Goal: Task Accomplishment & Management: Complete application form

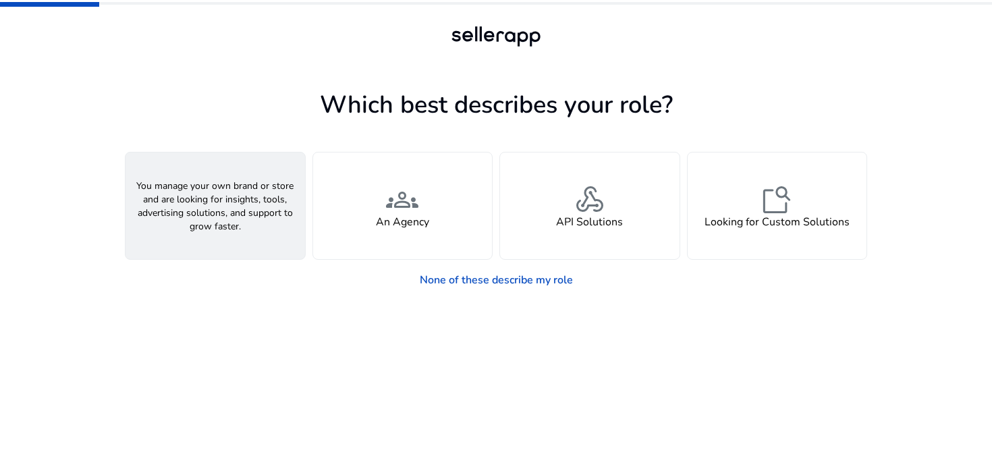
click at [225, 221] on h4 "A Seller" at bounding box center [215, 222] width 41 height 13
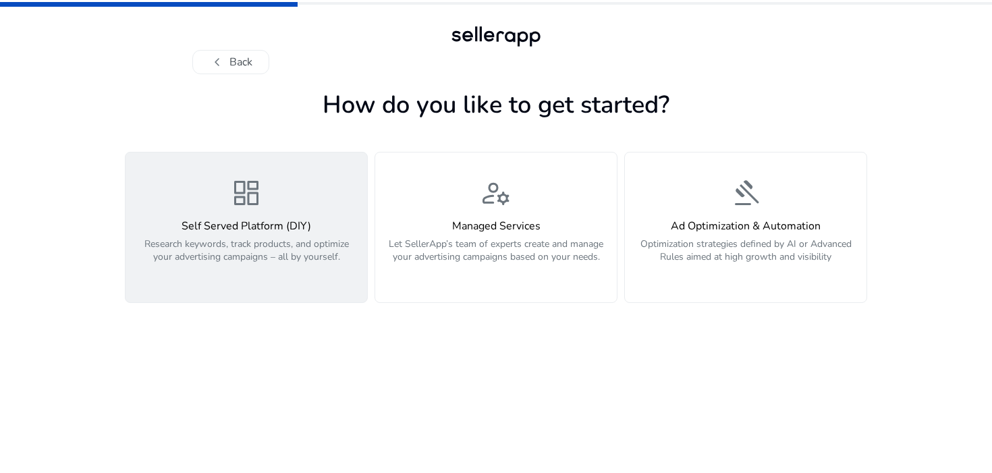
click at [283, 272] on p "Research keywords, track products, and optimize your advertising campaigns – al…" at bounding box center [246, 258] width 225 height 41
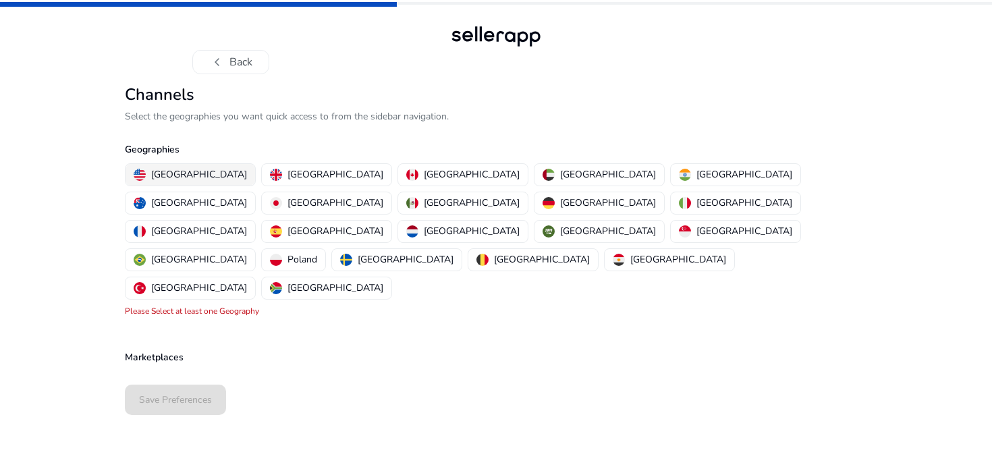
click at [186, 169] on p "[GEOGRAPHIC_DATA]" at bounding box center [199, 174] width 96 height 14
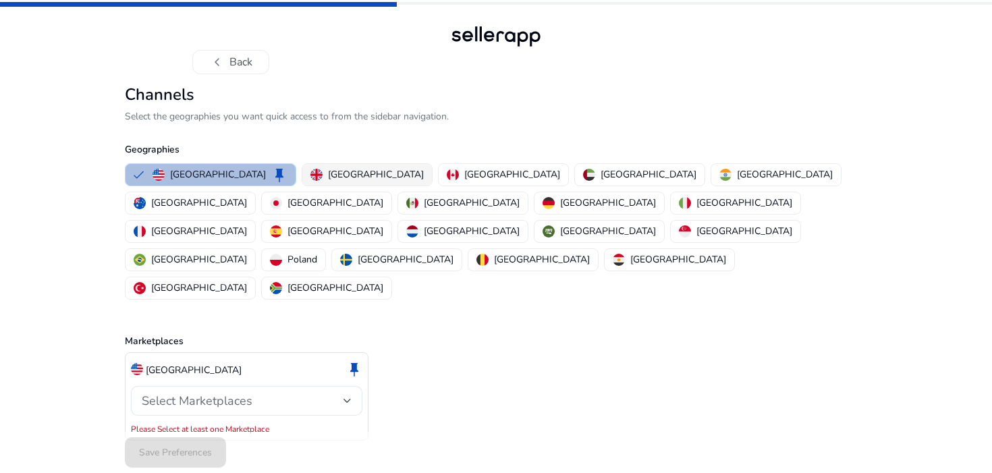
click at [328, 168] on p "[GEOGRAPHIC_DATA]" at bounding box center [376, 174] width 96 height 14
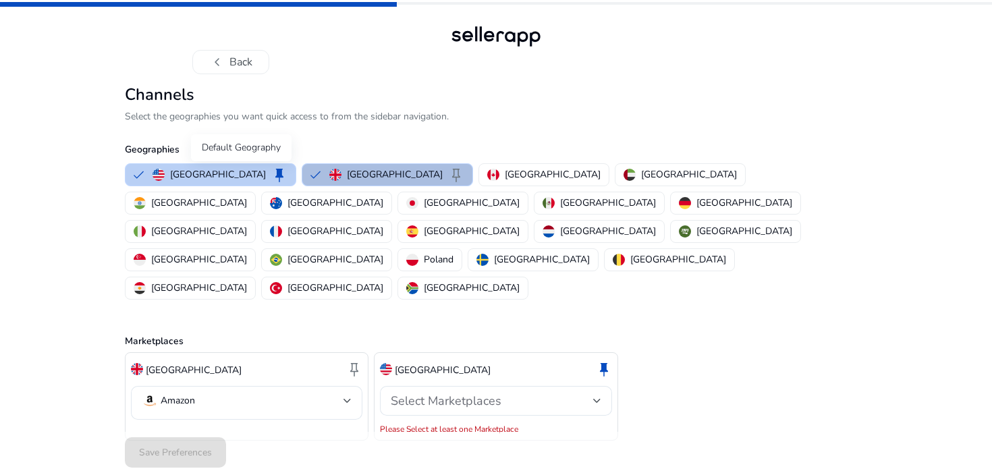
click at [271, 173] on span "keep" at bounding box center [279, 175] width 16 height 16
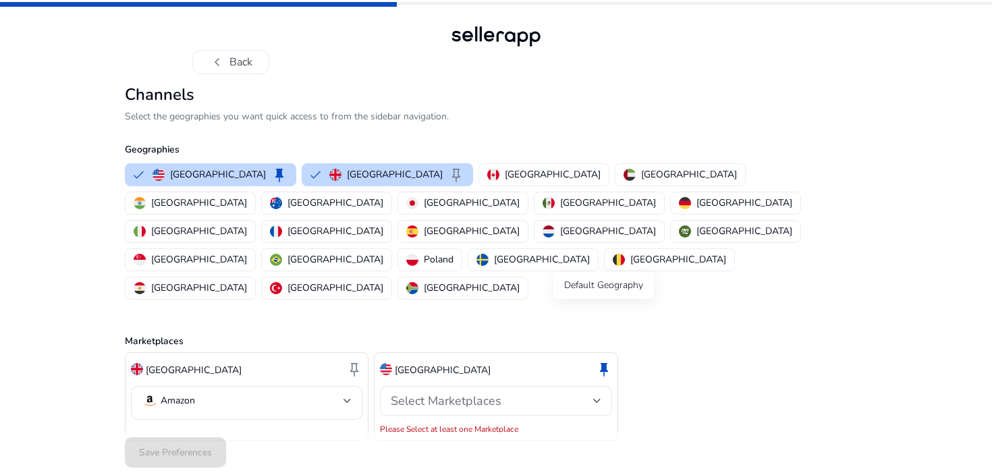
click at [605, 361] on span "keep" at bounding box center [604, 369] width 16 height 16
click at [135, 176] on button "United States keep" at bounding box center [211, 175] width 170 height 22
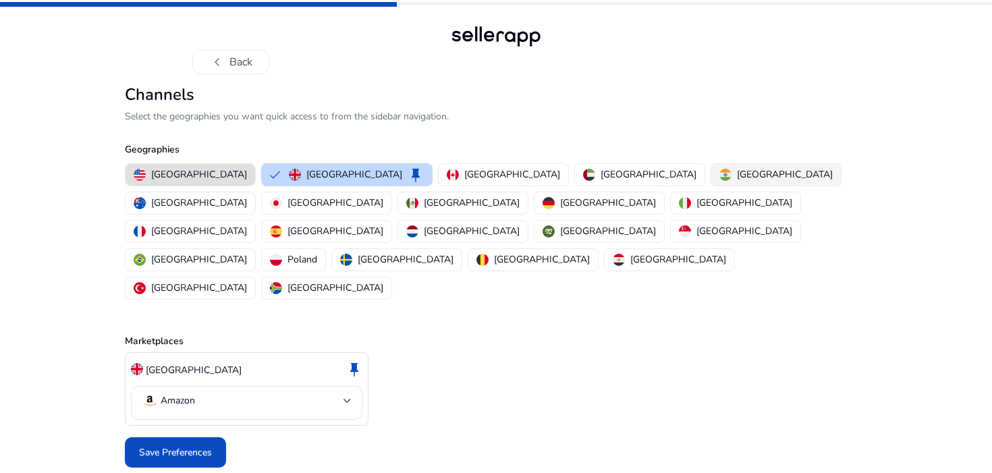
click at [737, 173] on p "[GEOGRAPHIC_DATA]" at bounding box center [785, 174] width 96 height 14
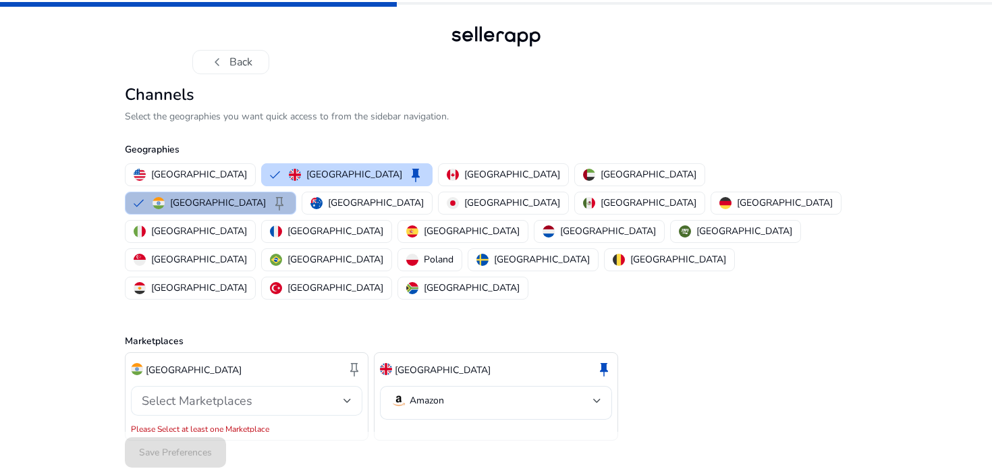
click at [232, 393] on span "Select Marketplaces" at bounding box center [197, 401] width 111 height 16
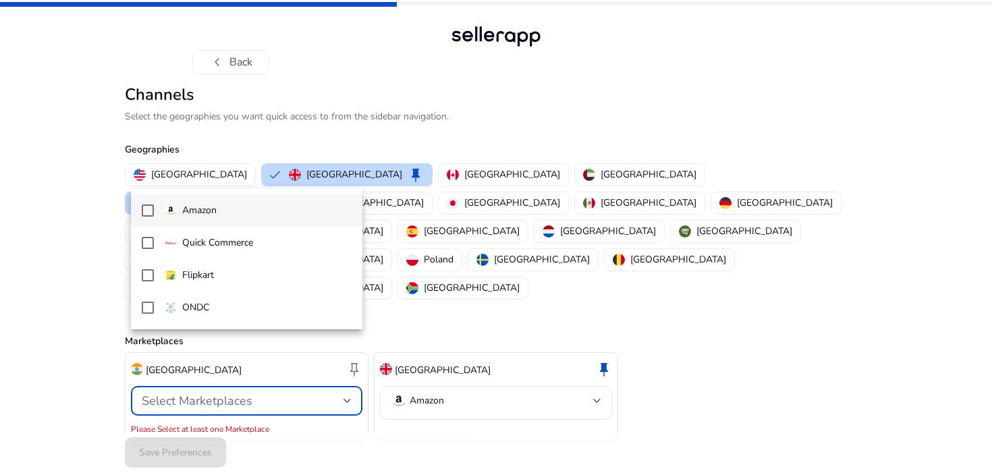
click at [150, 211] on mat-pseudo-checkbox at bounding box center [148, 211] width 12 height 12
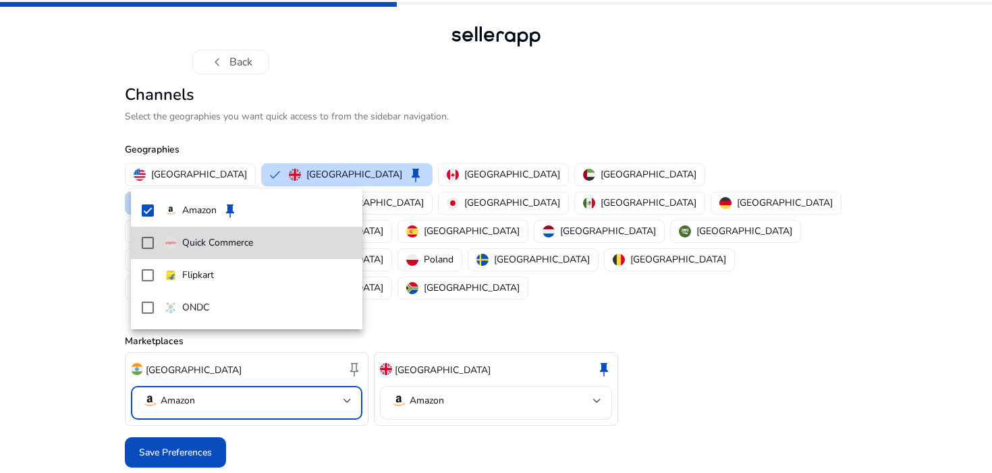
click at [153, 240] on mat-pseudo-checkbox at bounding box center [148, 243] width 12 height 12
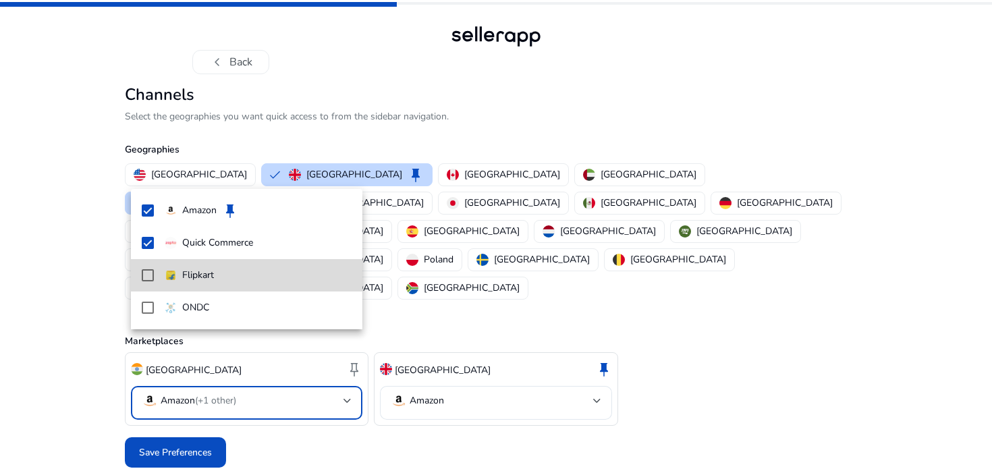
click at [148, 276] on mat-pseudo-checkbox at bounding box center [148, 275] width 12 height 12
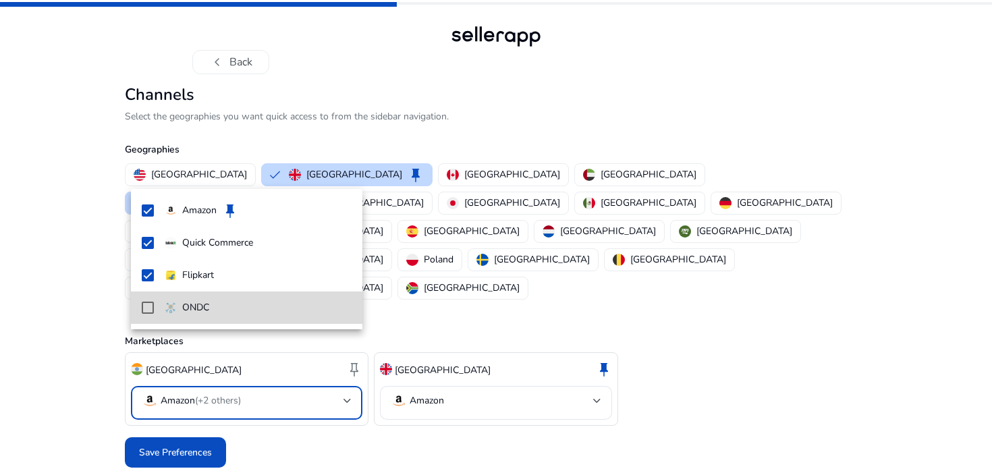
click at [148, 302] on mat-pseudo-checkbox at bounding box center [148, 308] width 12 height 12
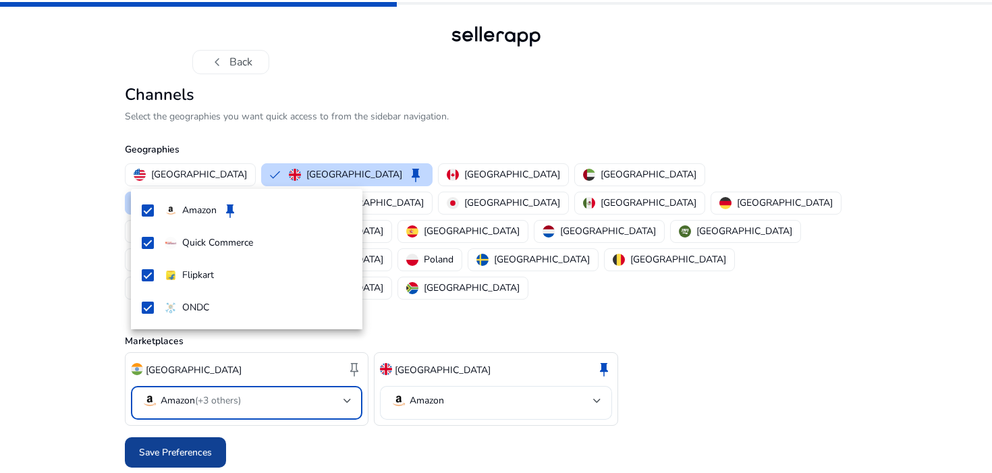
click at [167, 395] on div at bounding box center [496, 236] width 992 height 473
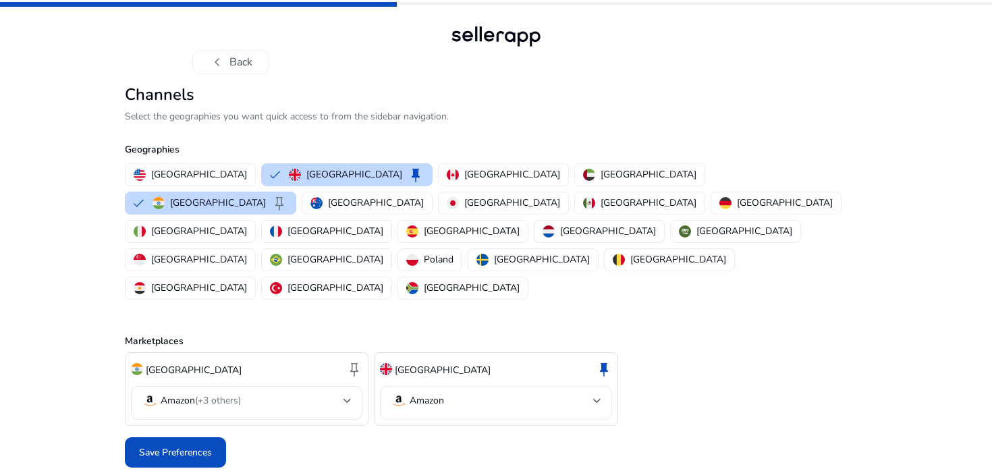
click at [477, 393] on mat-select-trigger "Amazon" at bounding box center [492, 401] width 202 height 16
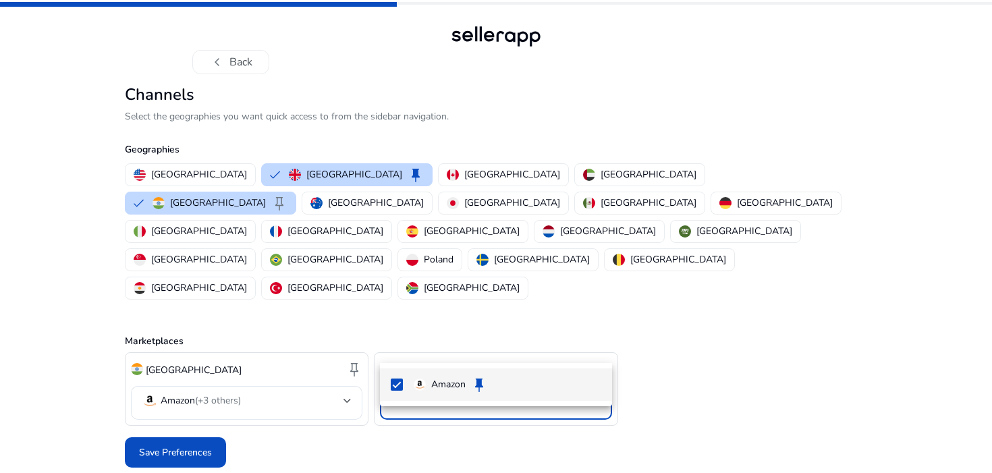
click at [324, 410] on div at bounding box center [496, 236] width 992 height 473
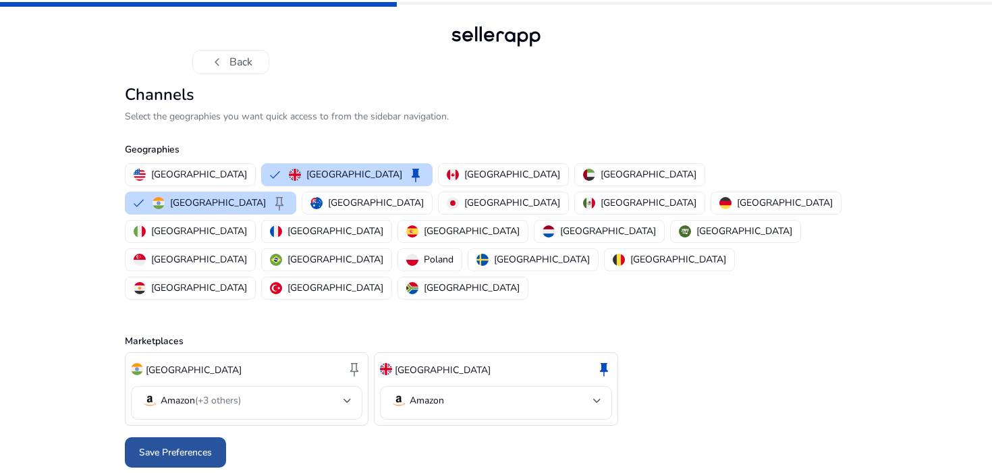
click at [169, 446] on span "Save Preferences" at bounding box center [175, 453] width 73 height 14
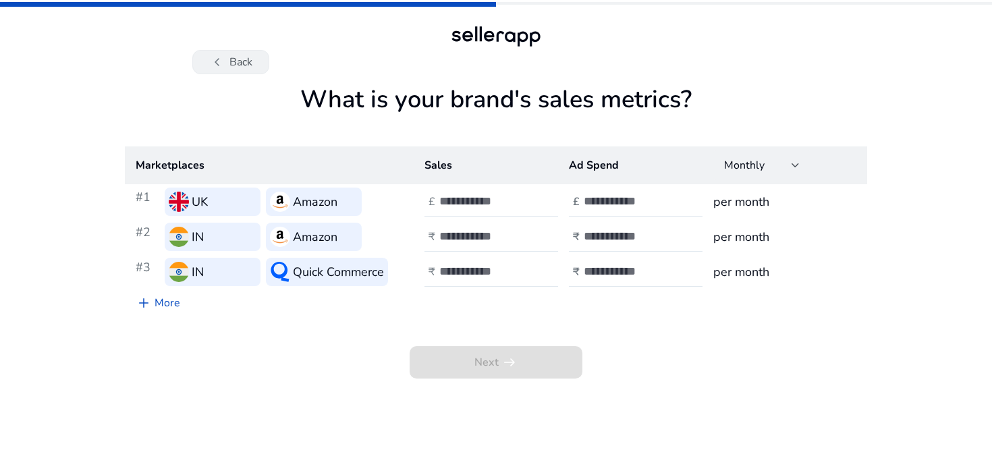
click at [244, 57] on button "chevron_left Back" at bounding box center [230, 62] width 77 height 24
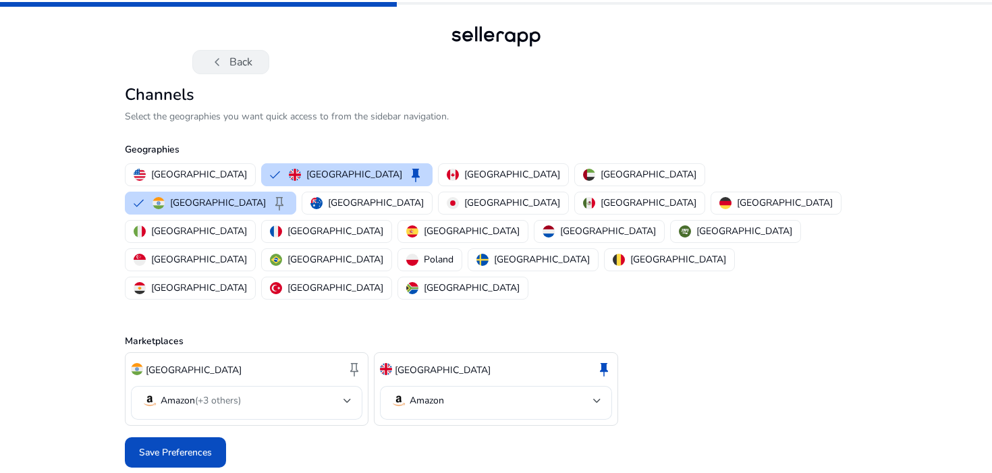
click at [232, 62] on button "chevron_left Back" at bounding box center [230, 62] width 77 height 24
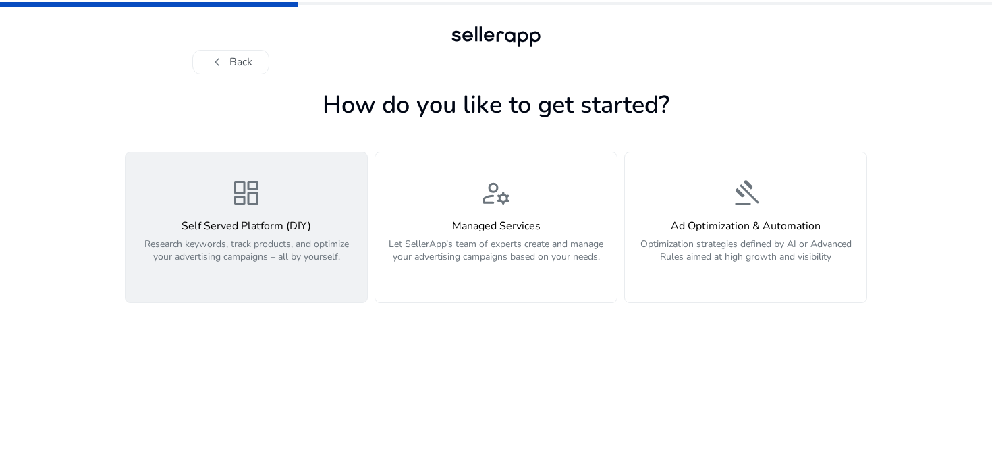
click at [279, 246] on p "Research keywords, track products, and optimize your advertising campaigns – al…" at bounding box center [246, 258] width 225 height 41
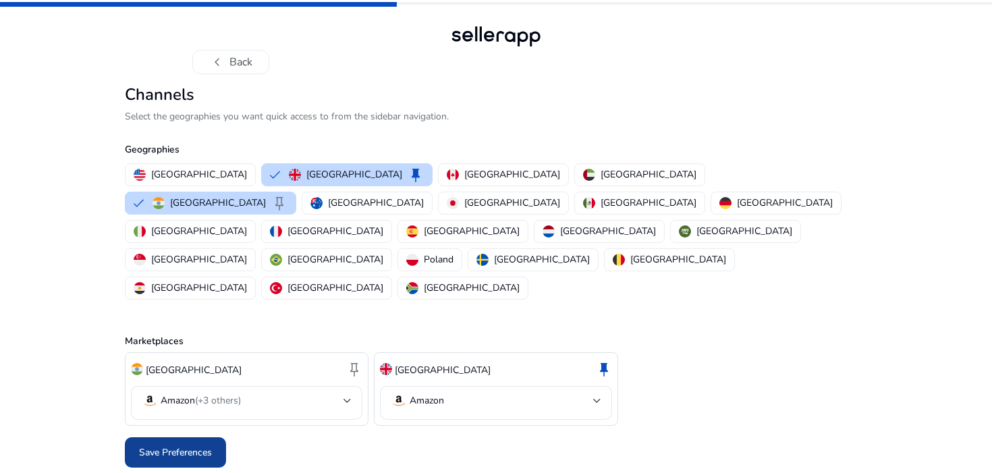
click at [186, 446] on span "Save Preferences" at bounding box center [175, 453] width 73 height 14
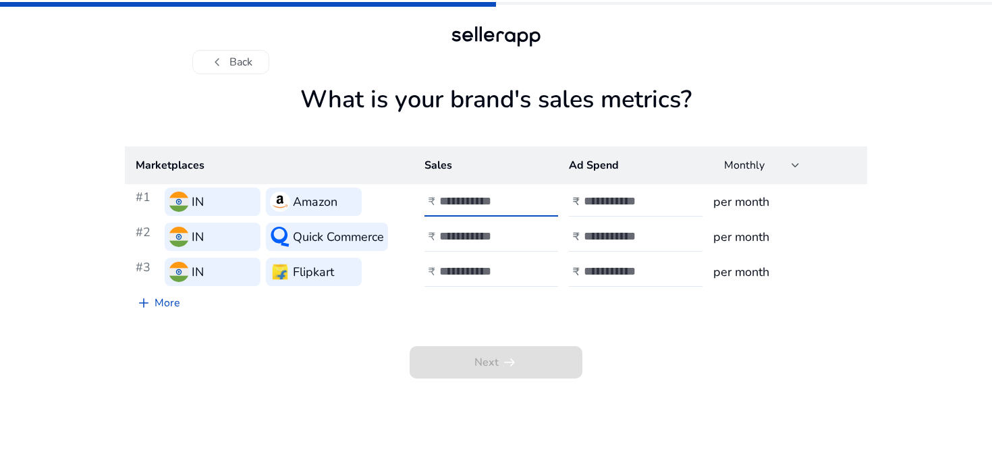
click at [508, 201] on input "number" at bounding box center [484, 201] width 91 height 15
click at [525, 196] on input "*" at bounding box center [484, 201] width 91 height 15
drag, startPoint x: 479, startPoint y: 200, endPoint x: 430, endPoint y: 201, distance: 49.3
click at [430, 201] on div "₹ *" at bounding box center [493, 202] width 136 height 30
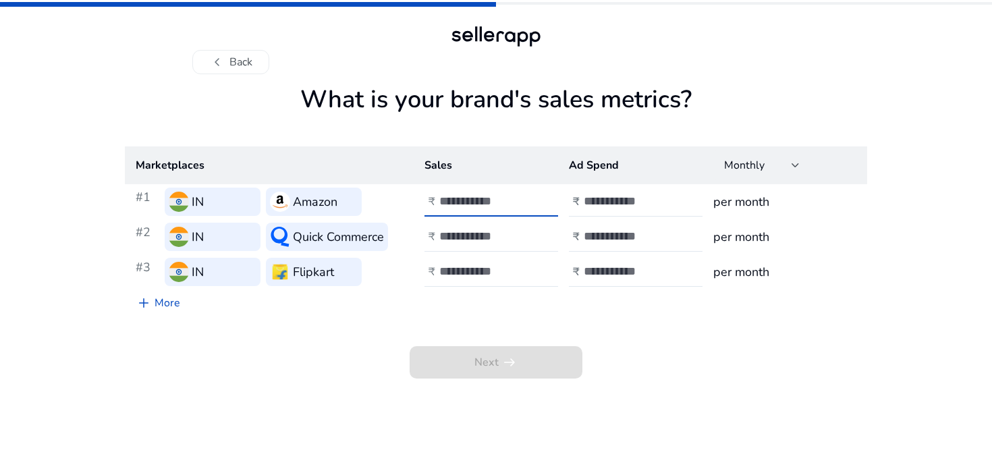
type input "****"
click at [668, 196] on input "*" at bounding box center [629, 201] width 91 height 15
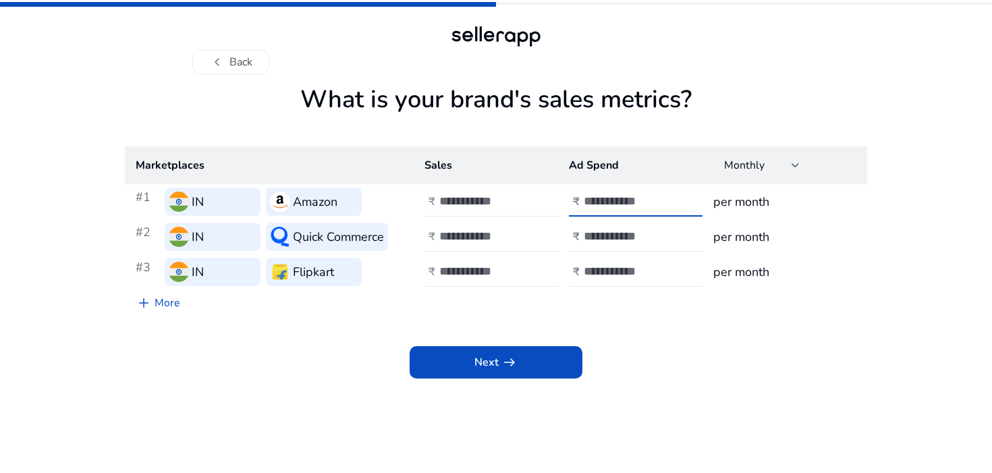
click at [628, 205] on input "*" at bounding box center [629, 201] width 91 height 15
type input "****"
click at [512, 198] on input "****" at bounding box center [484, 201] width 91 height 15
click at [466, 199] on input "******" at bounding box center [484, 201] width 91 height 15
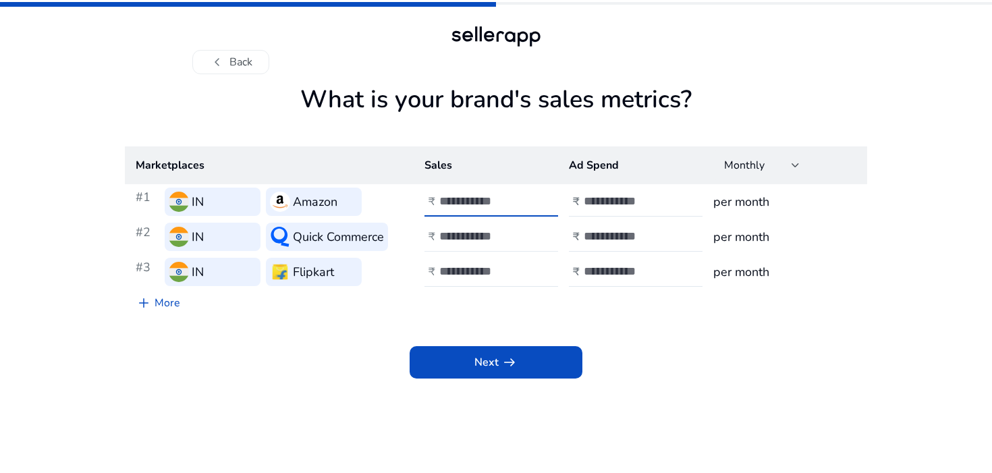
type input "******"
click at [453, 236] on input "number" at bounding box center [484, 236] width 91 height 15
paste input "*"
type input "******"
type input "****"
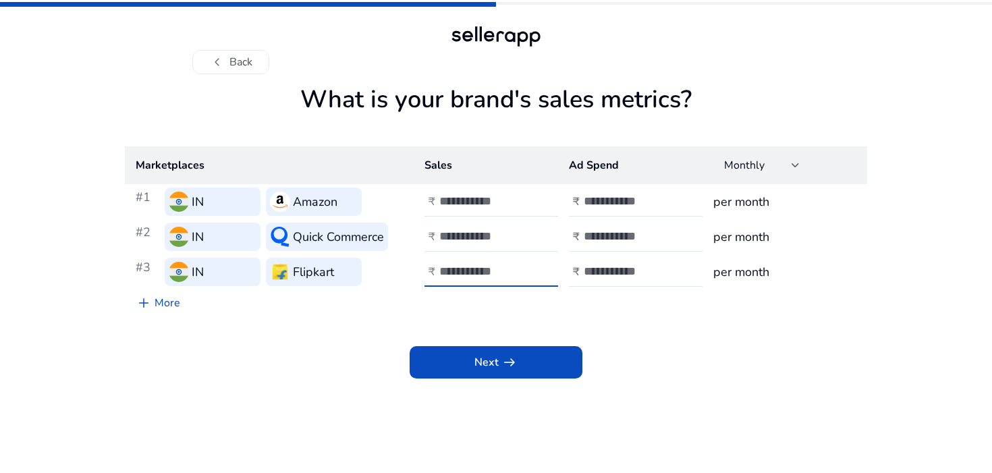
type input "******"
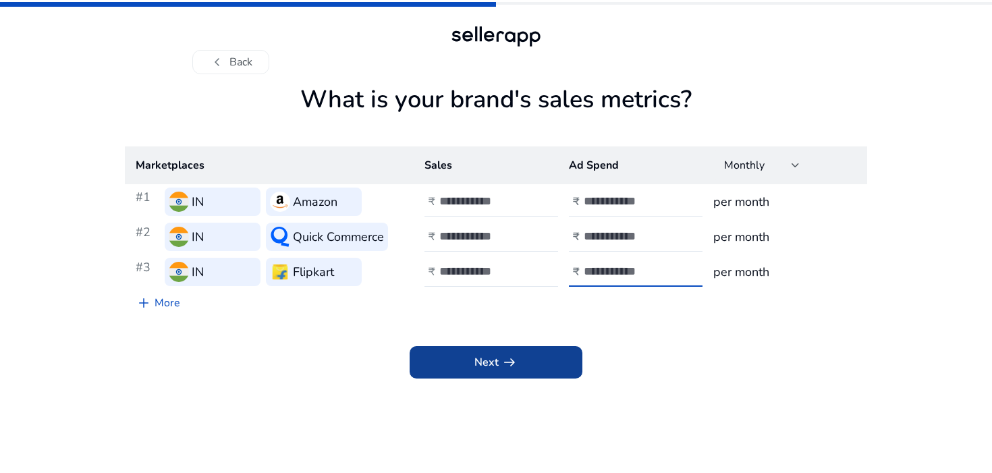
type input "****"
click at [485, 365] on span "Next arrow_right_alt" at bounding box center [496, 362] width 43 height 16
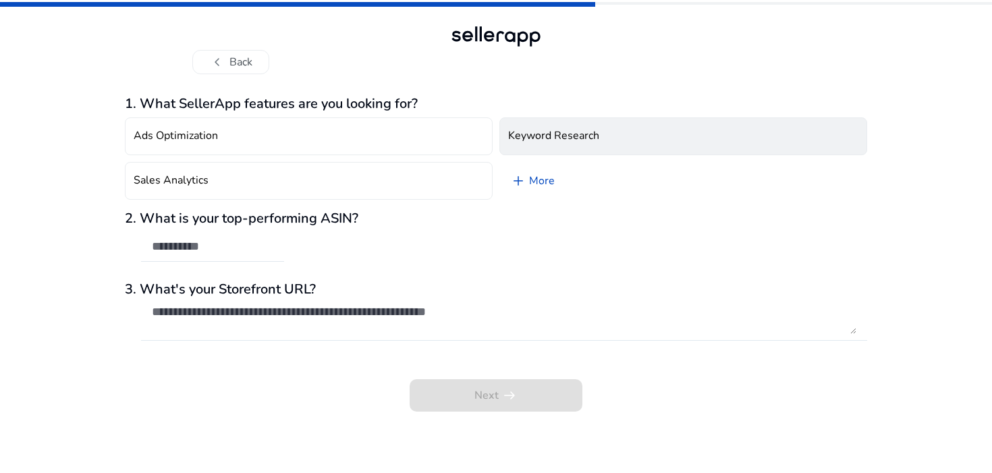
click at [562, 133] on h4 "Keyword Research" at bounding box center [553, 136] width 91 height 13
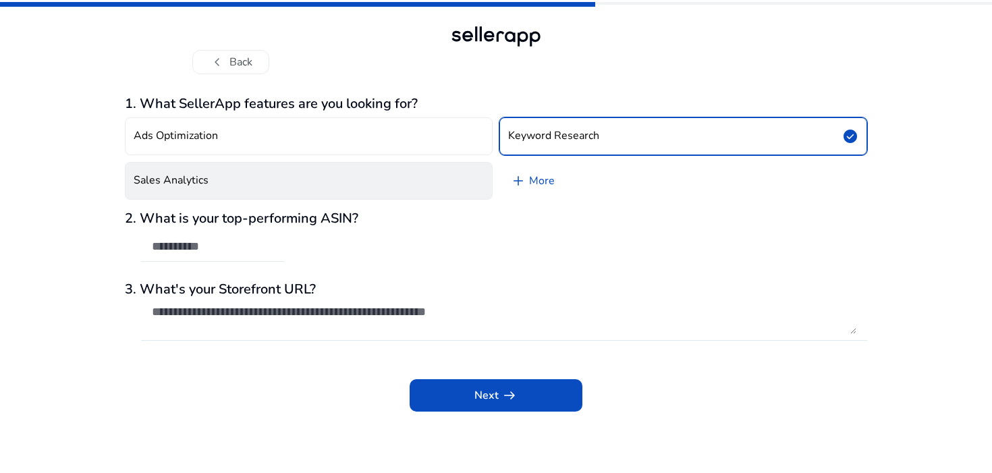
click at [420, 184] on button "Sales Analytics" at bounding box center [309, 181] width 368 height 38
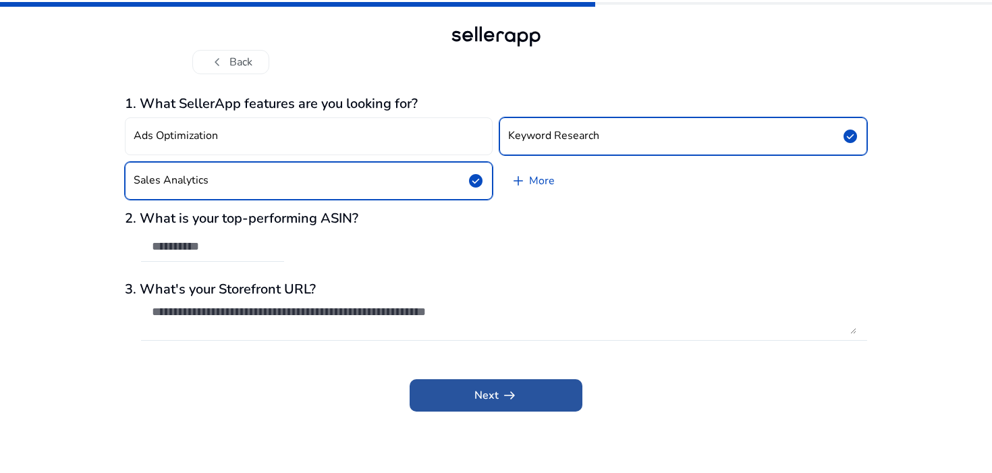
click at [447, 388] on span at bounding box center [496, 395] width 173 height 32
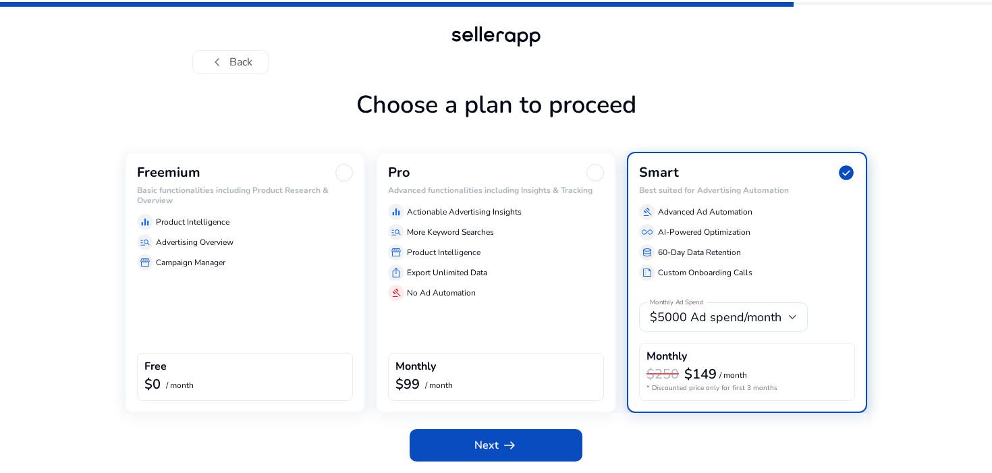
click at [342, 175] on div at bounding box center [344, 173] width 18 height 18
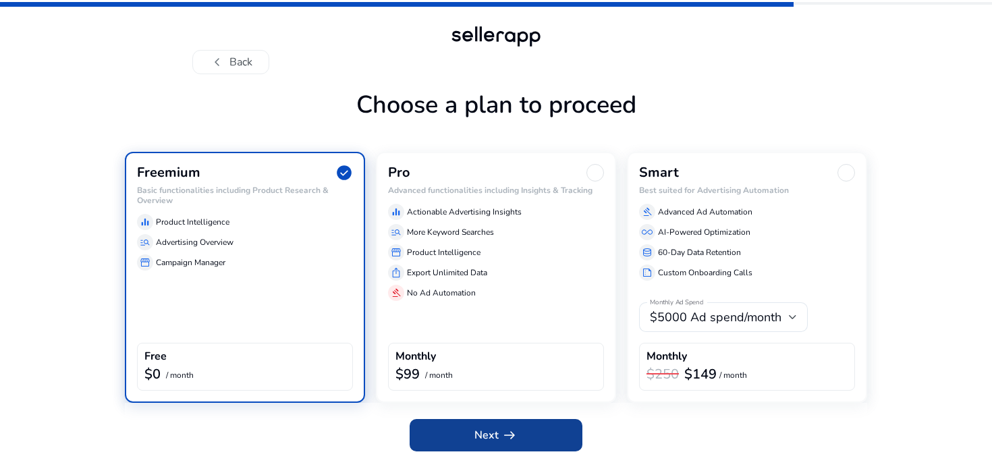
click at [487, 437] on span "Next arrow_right_alt" at bounding box center [496, 435] width 43 height 16
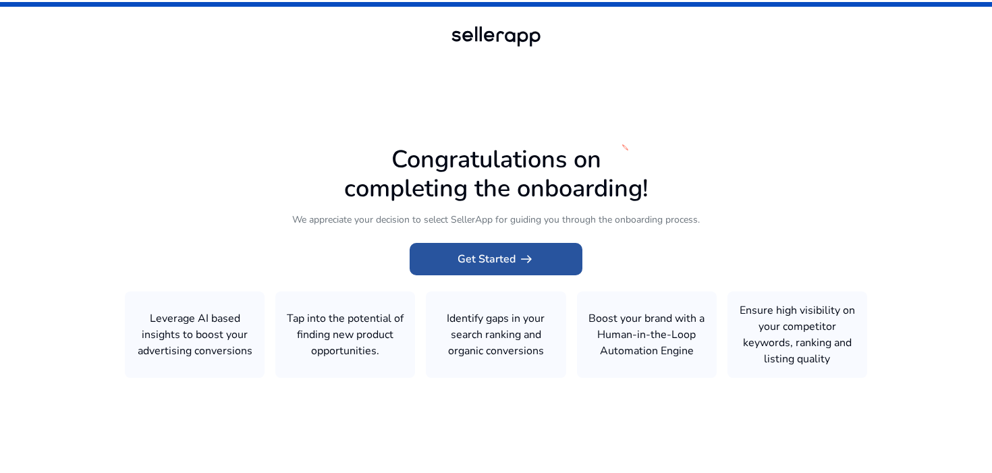
click at [494, 267] on span "Get Started arrow_right_alt" at bounding box center [496, 259] width 77 height 16
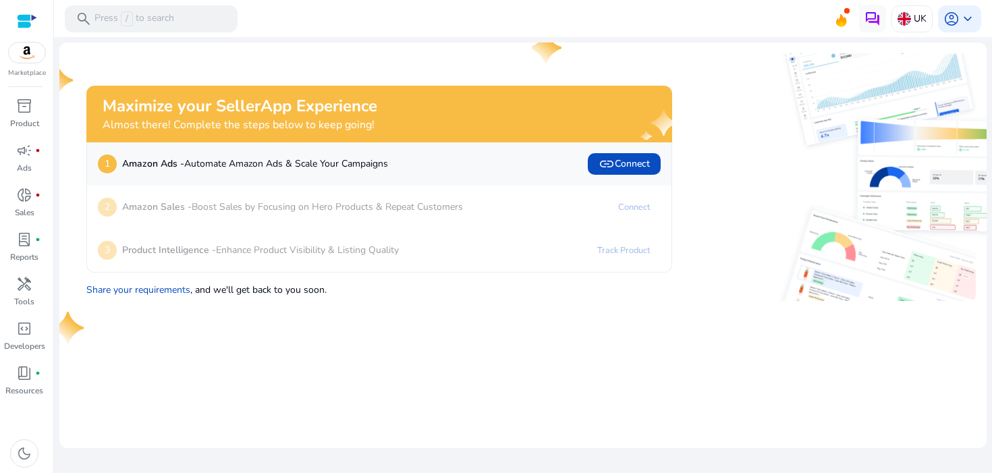
click at [35, 50] on img at bounding box center [27, 53] width 36 height 20
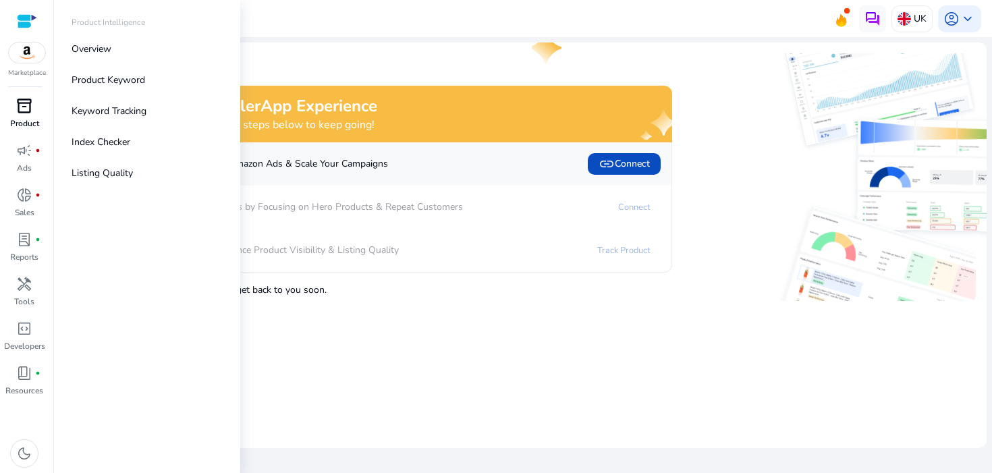
click at [26, 115] on div "inventory_2" at bounding box center [24, 106] width 38 height 22
